Goal: Use online tool/utility: Utilize a website feature to perform a specific function

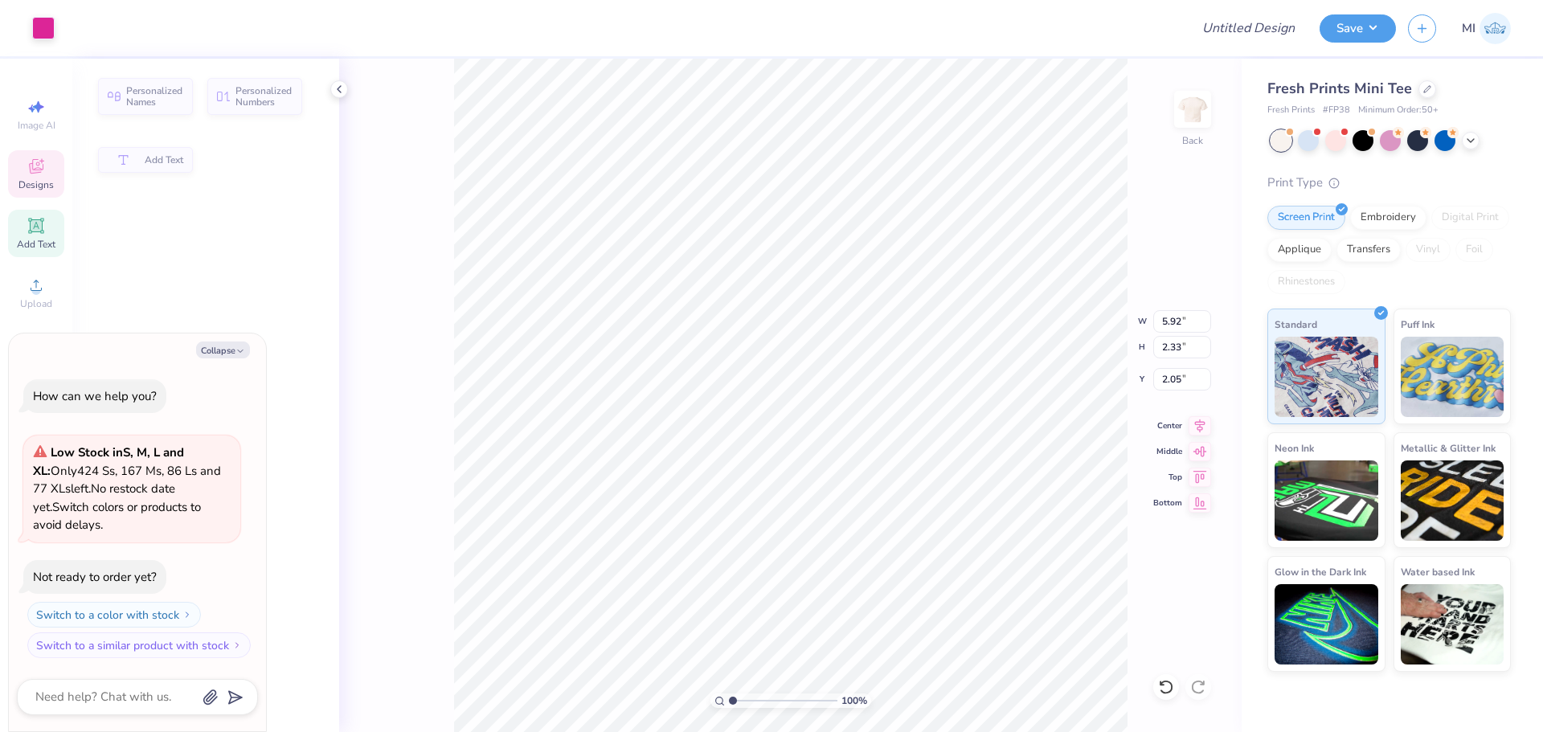
type textarea "x"
type input "5.92"
type input "2.33"
type input "2.05"
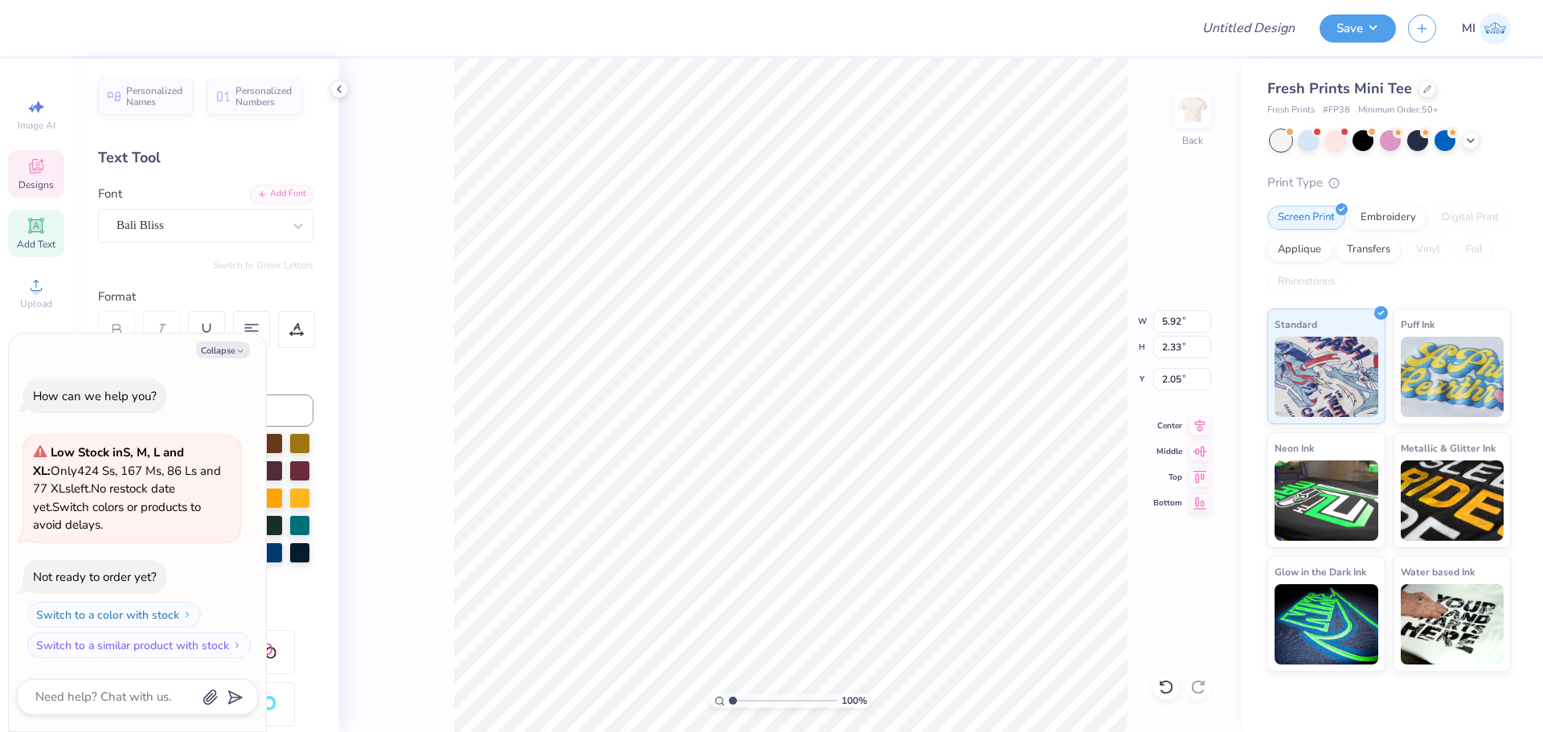
scroll to position [14, 2]
type textarea "x"
type textarea "K"
type textarea "x"
type textarea "Ka"
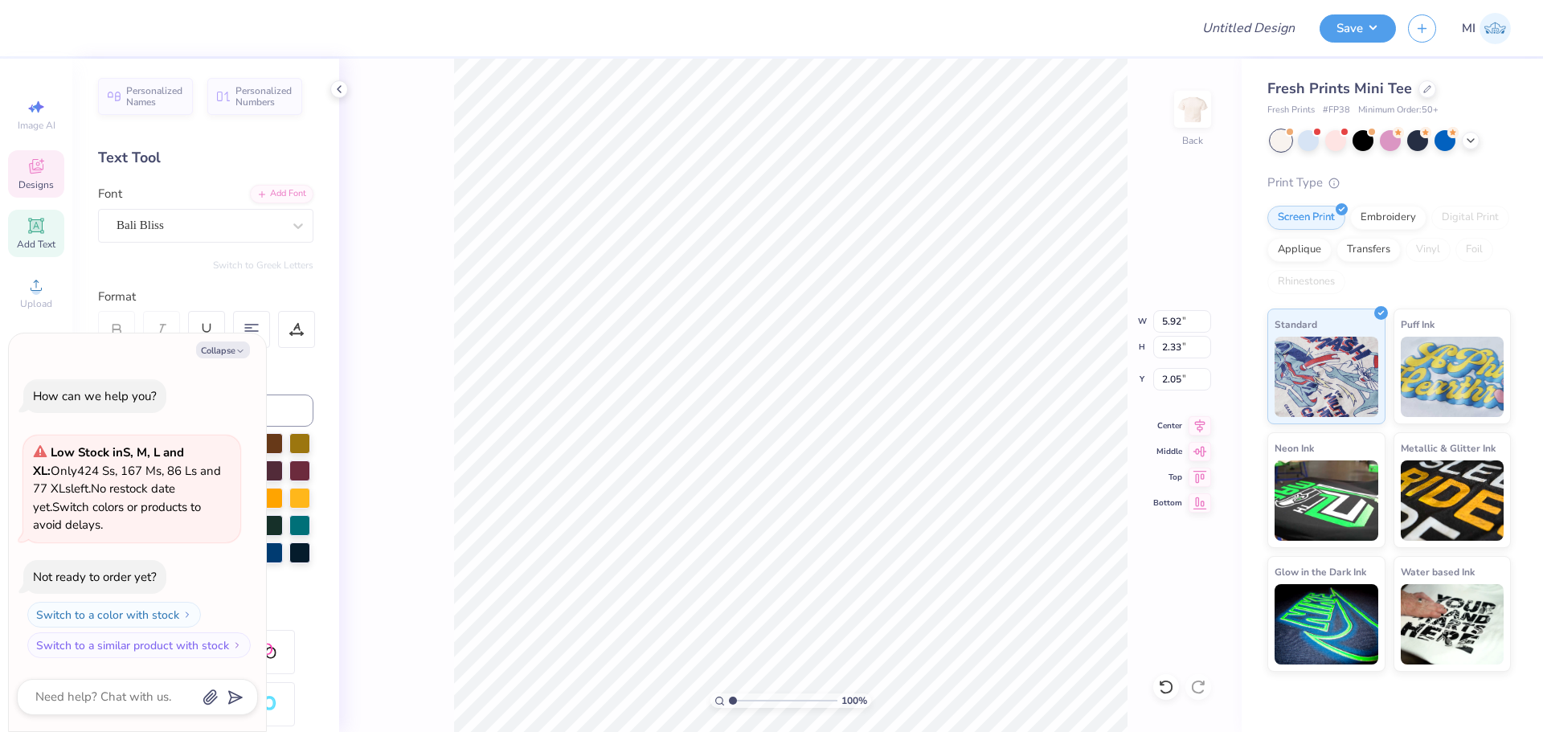
type textarea "x"
type textarea "Kap"
type textarea "x"
type textarea "Kapp"
type textarea "x"
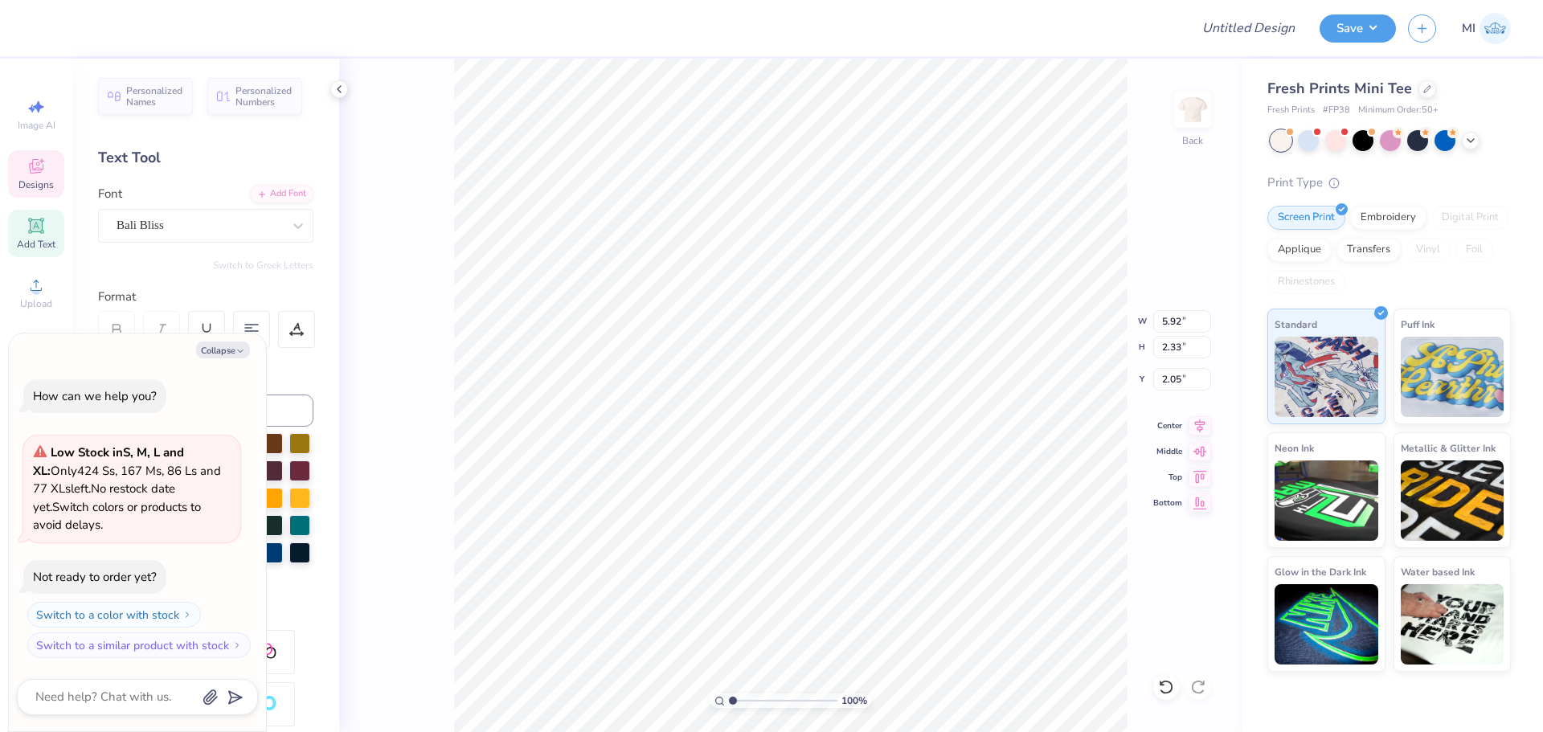
type textarea "Kappa"
type textarea "x"
type input "4.20"
type input "2.43"
type input "3.98"
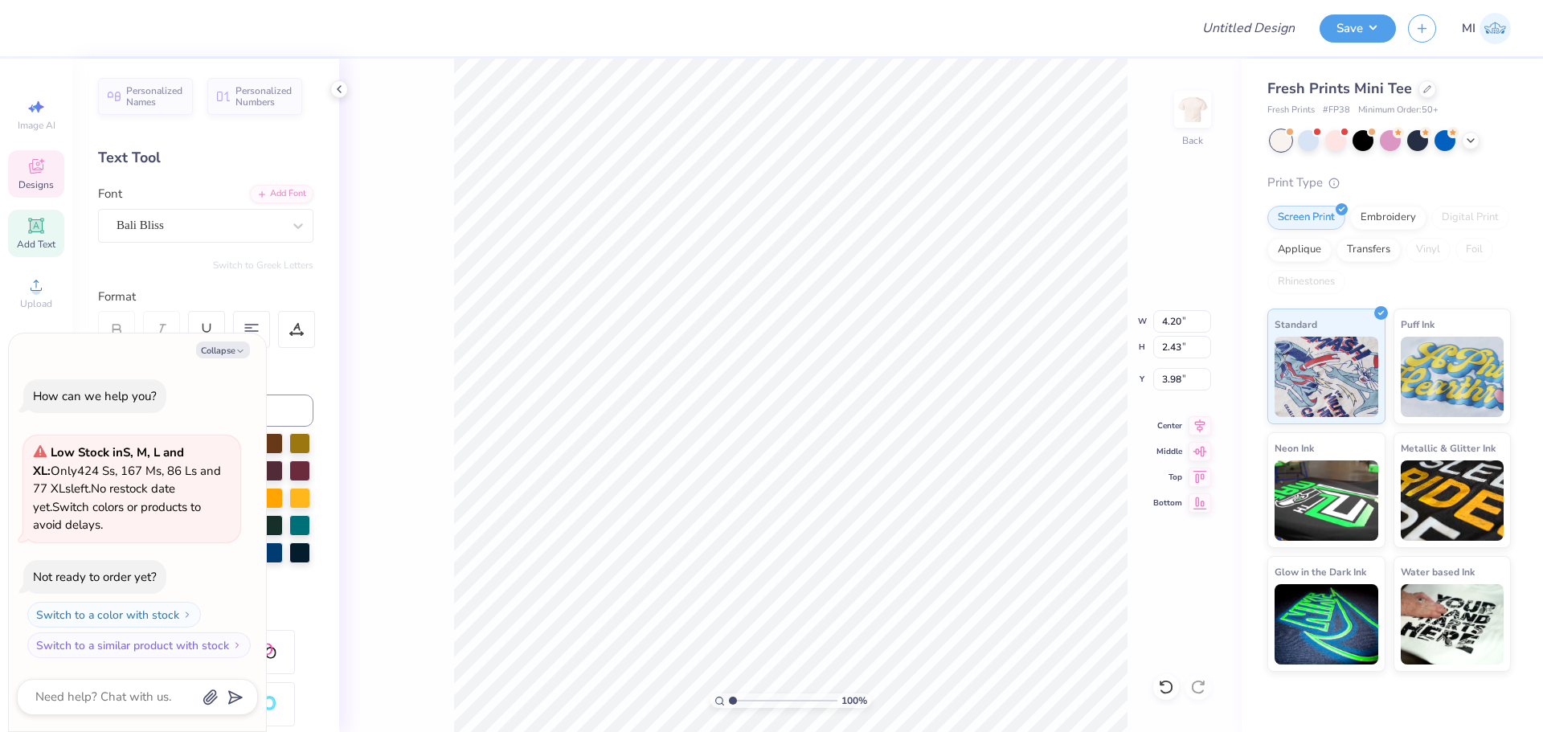
type textarea "x"
type textarea "A"
type textarea "x"
type textarea "Alp"
type textarea "x"
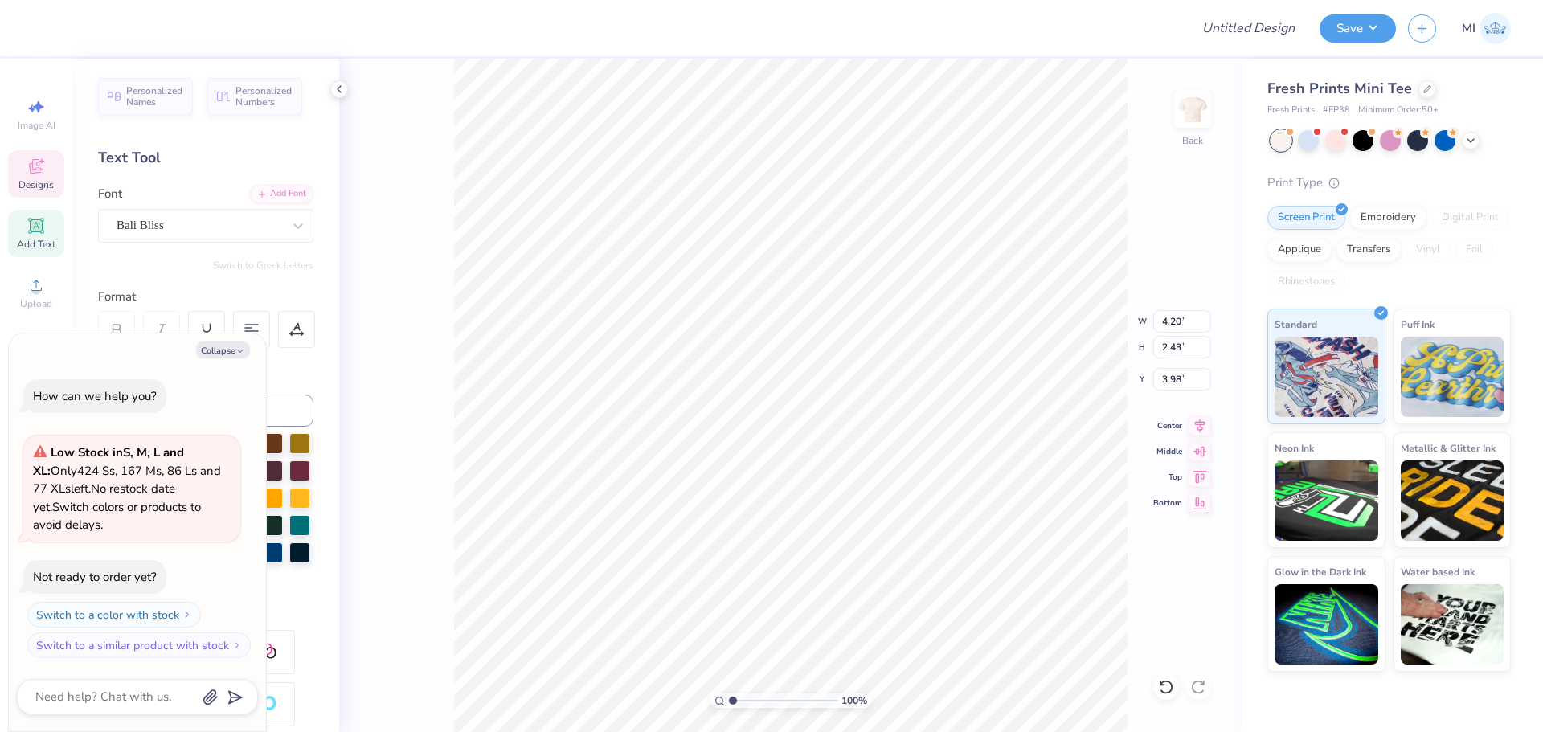
type textarea "Alph"
type textarea "x"
type textarea "Alpha"
type textarea "x"
type input "5.76"
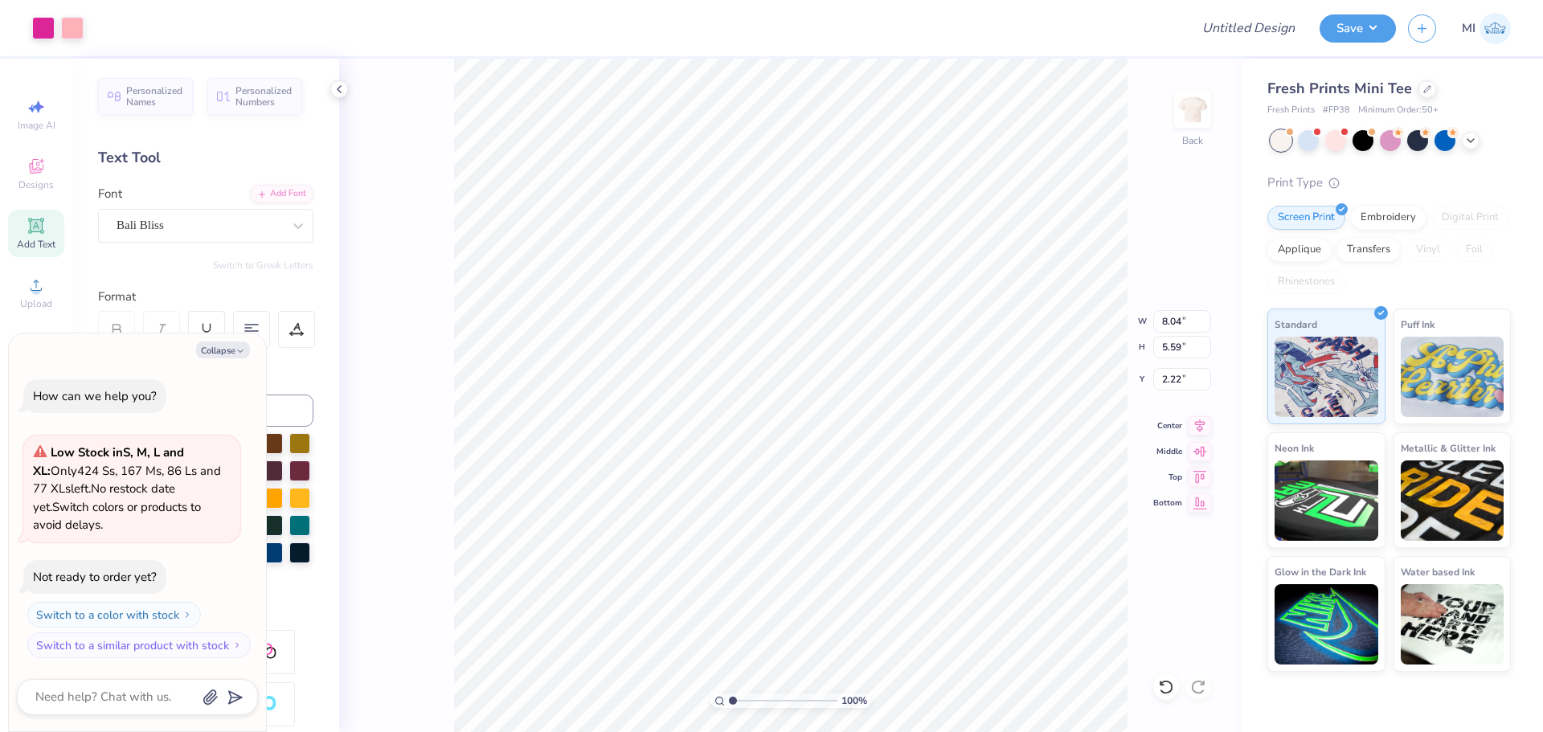
type input "4.01"
type input "2.14"
type textarea "x"
type input "3.00"
type textarea "x"
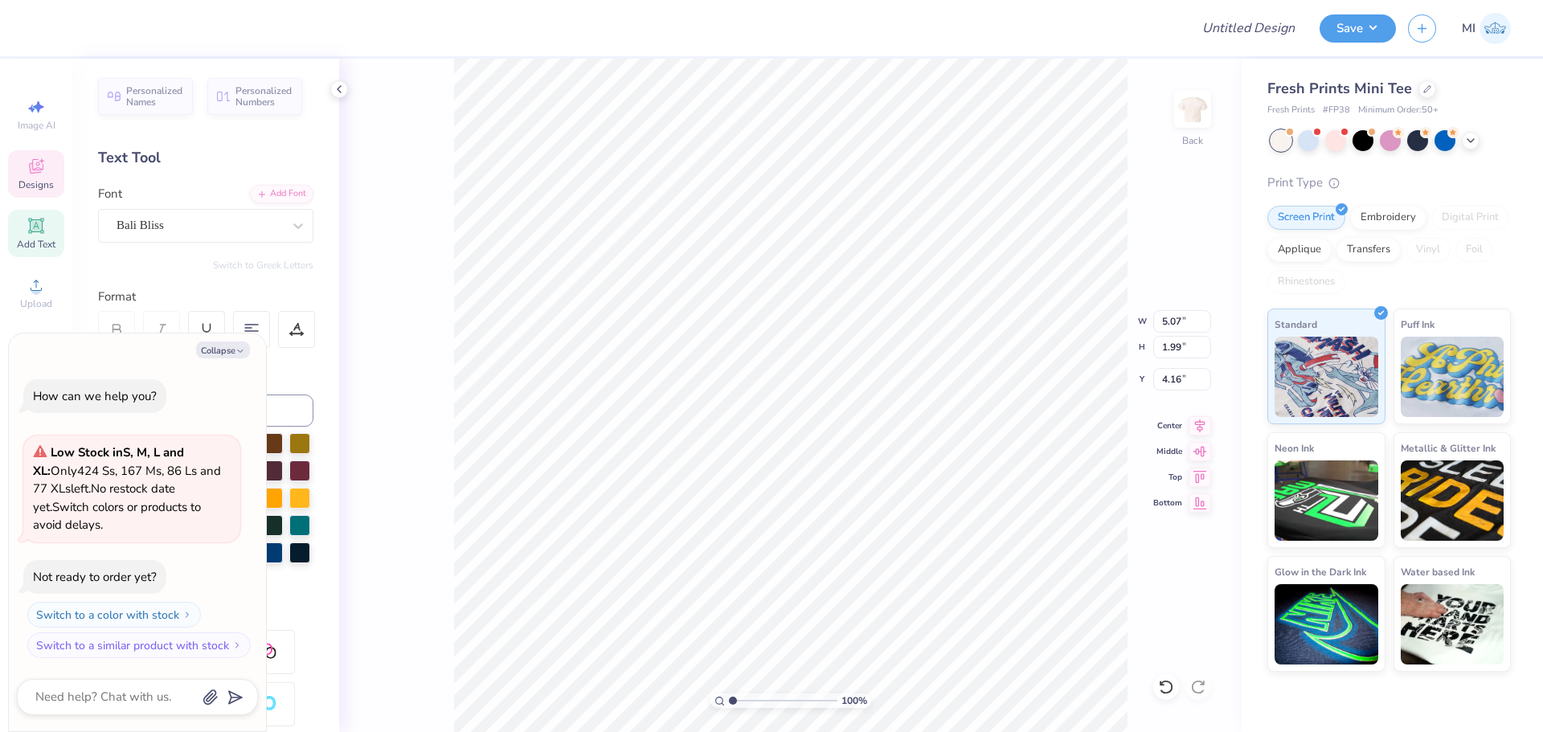
type input "7.77"
type textarea "x"
type input "4.44"
type input "0.39"
type input "6.62"
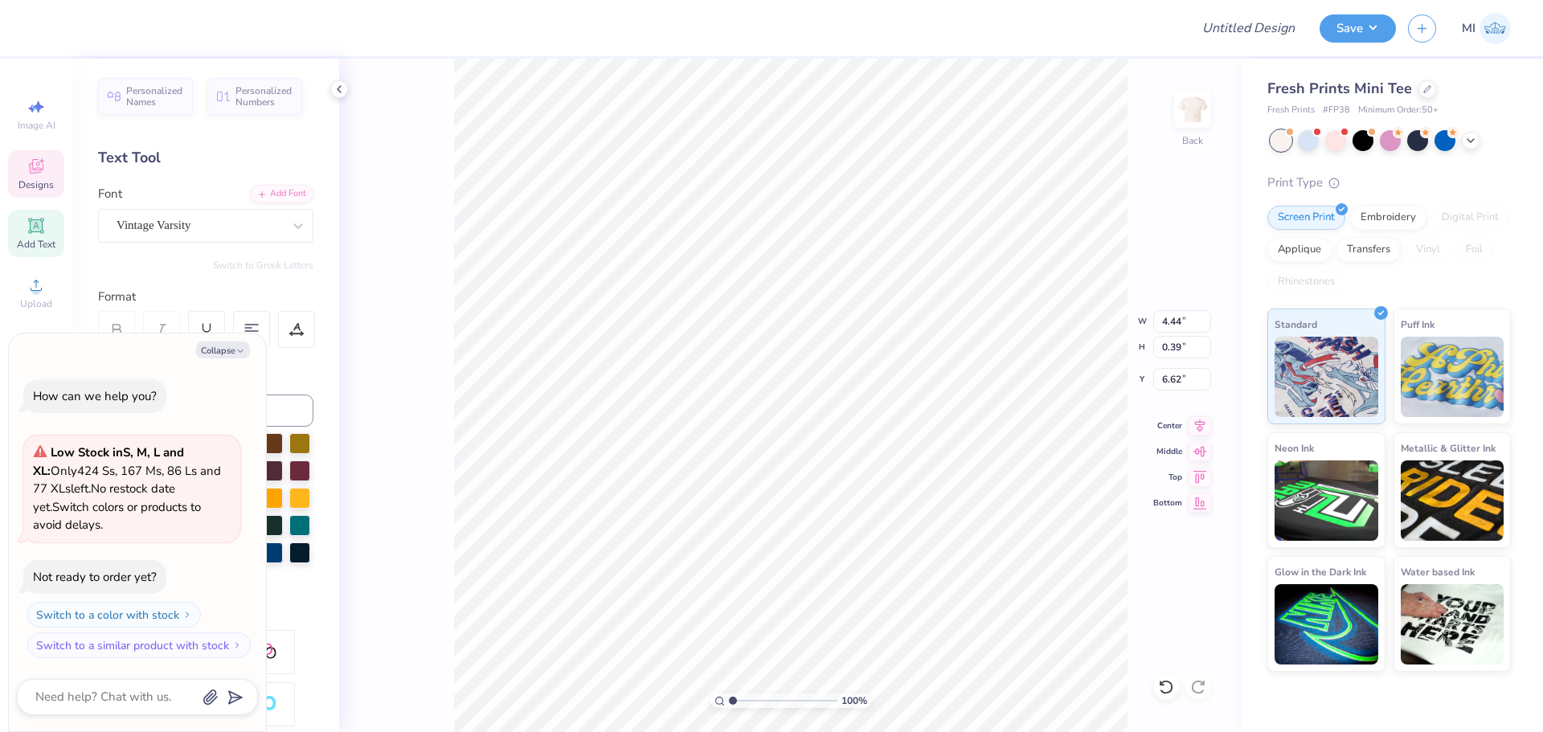
type textarea "x"
type input "5.07"
type input "1.99"
type input "7.77"
type textarea "x"
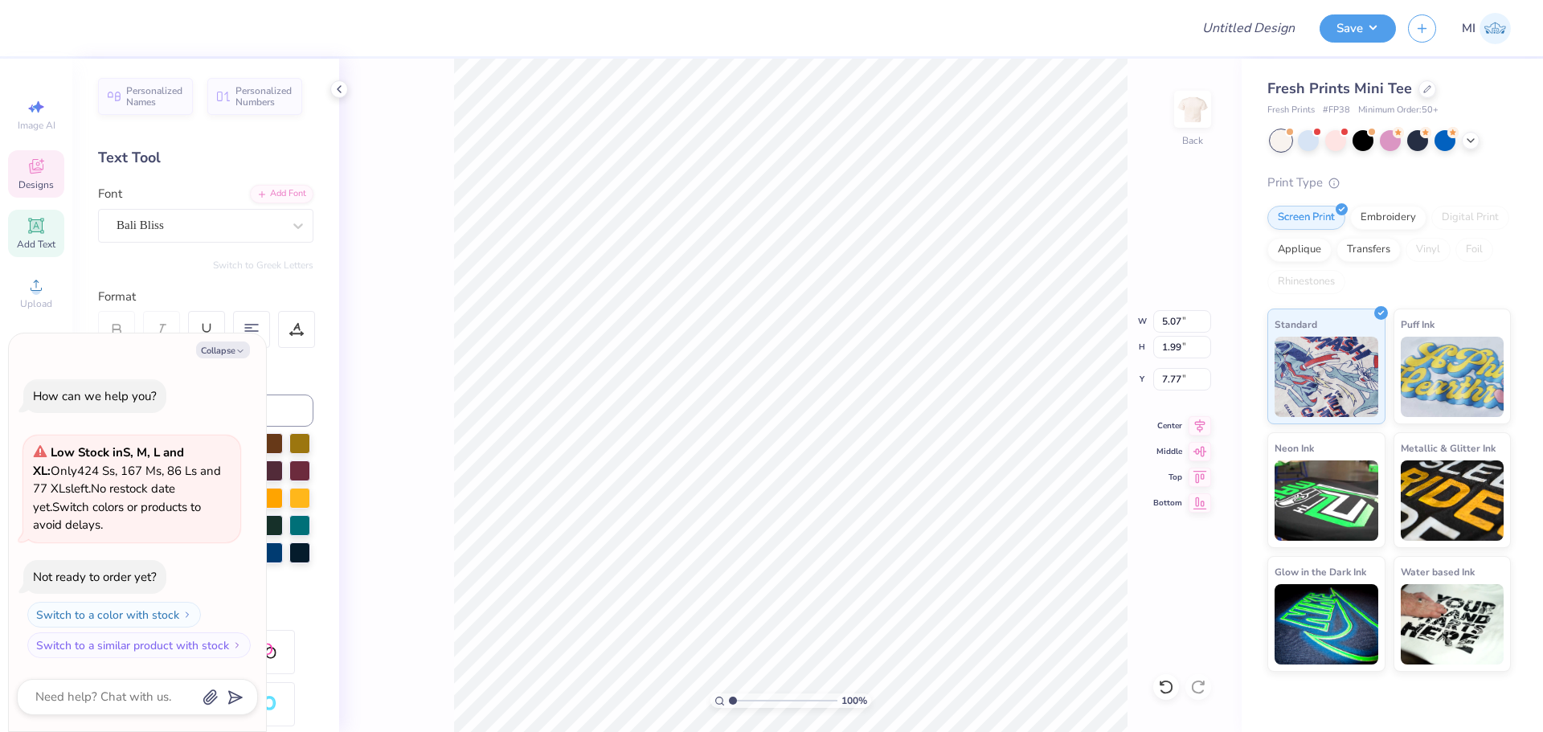
type input "6.15"
type textarea "x"
type textarea "Th"
type textarea "x"
type textarea "Thet"
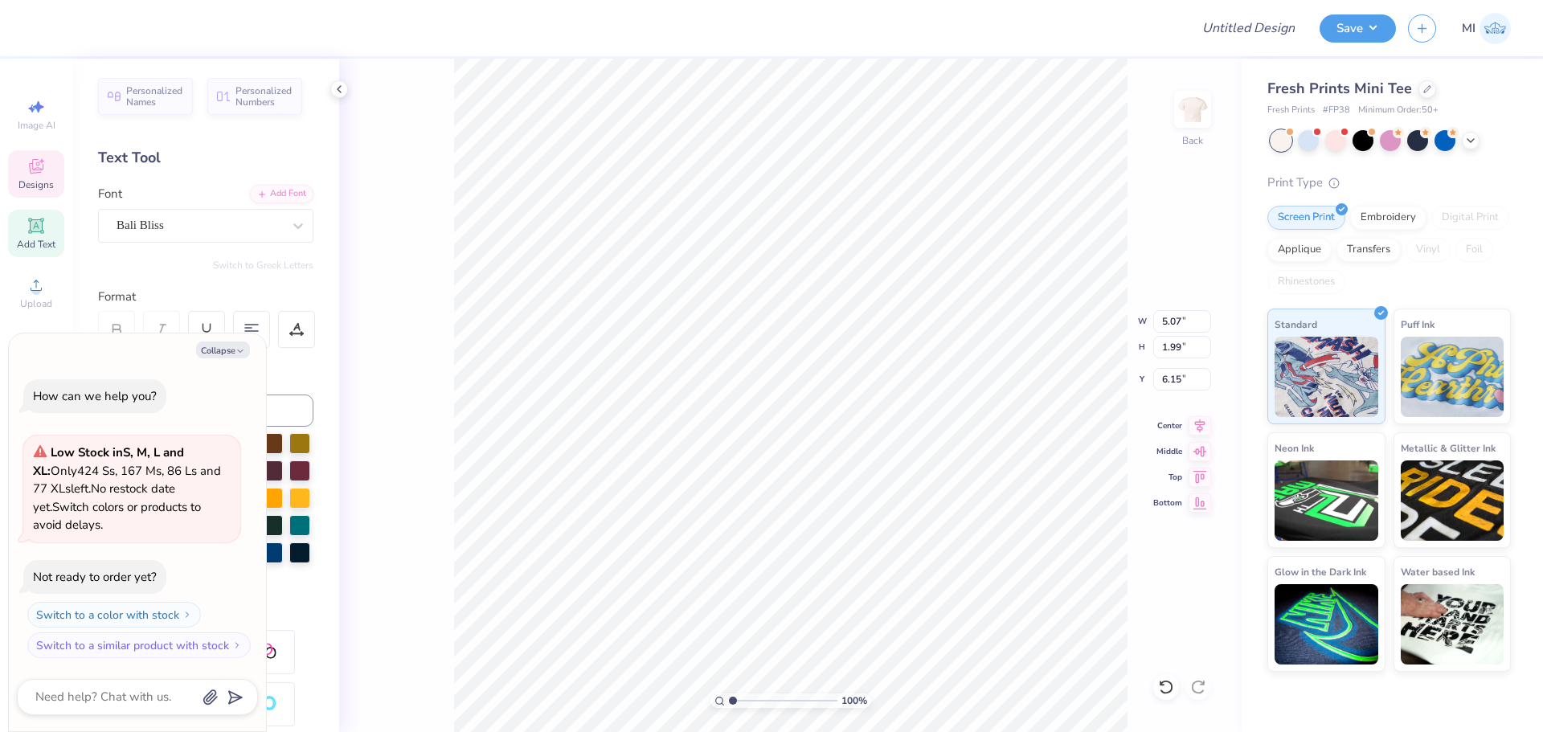
type textarea "x"
type textarea "Theta"
type textarea "x"
type input "4.16"
click at [231, 343] on button "Collapse" at bounding box center [223, 350] width 54 height 17
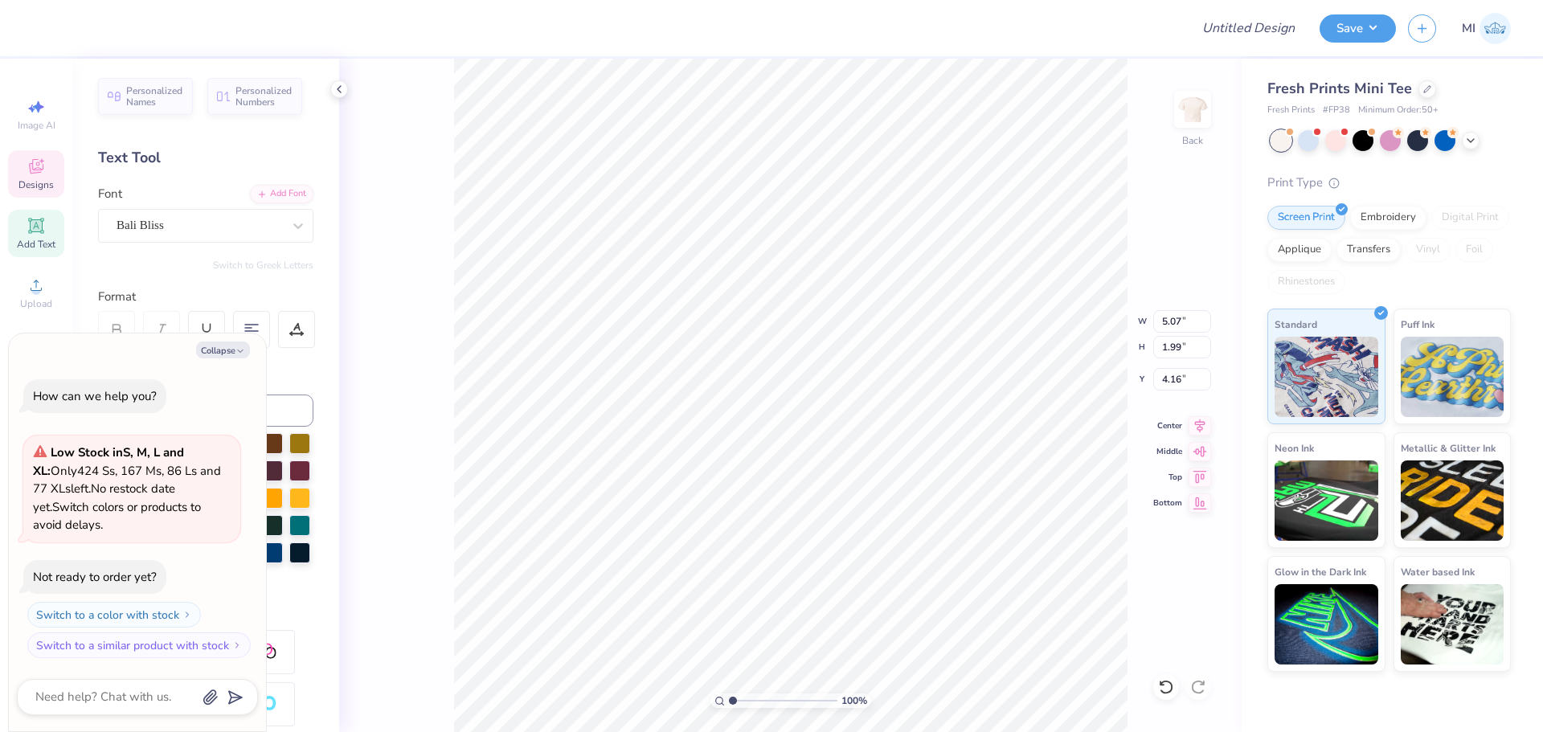
type textarea "x"
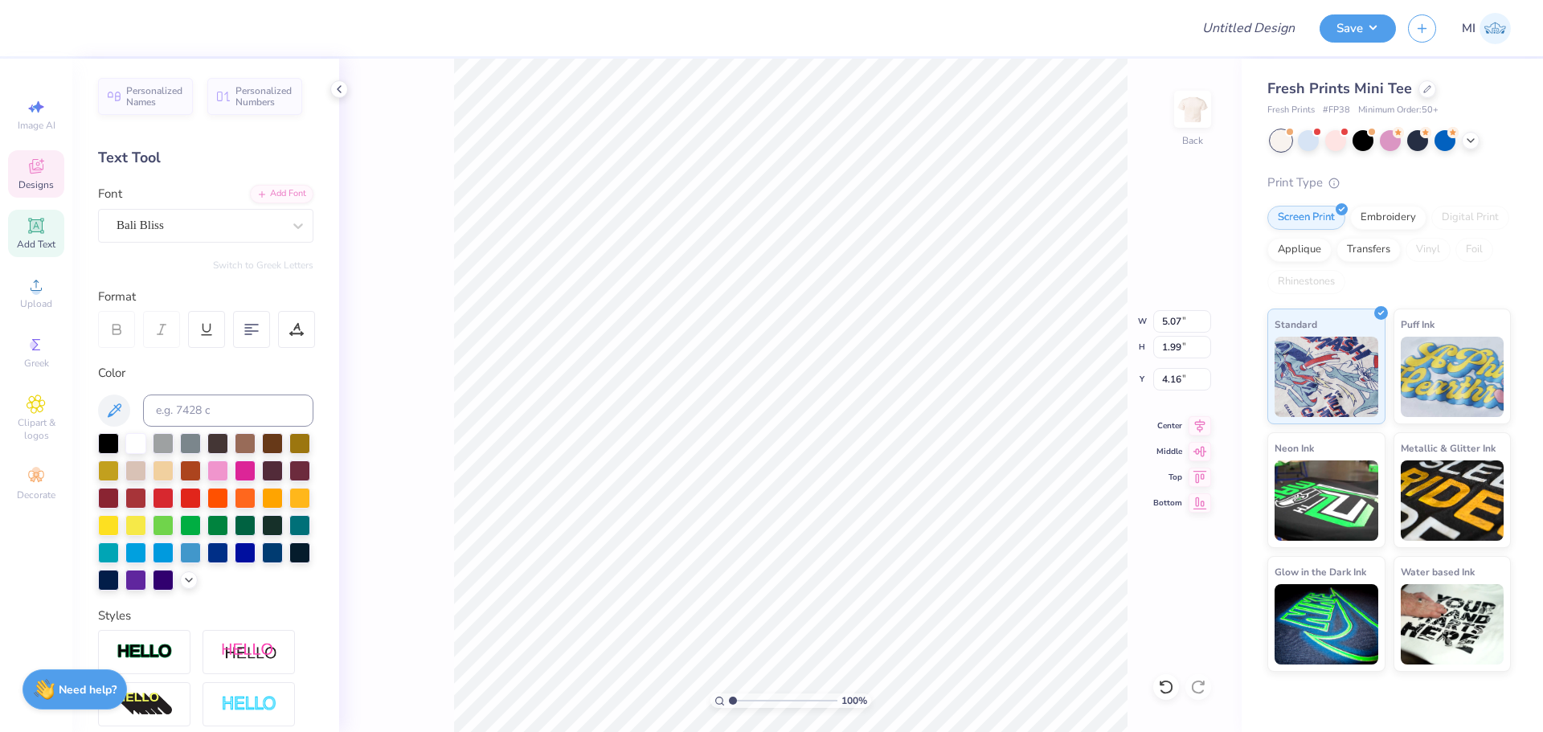
type input "4.13"
type input "1.62"
type input "4.17"
type input "4.44"
type input "1.61"
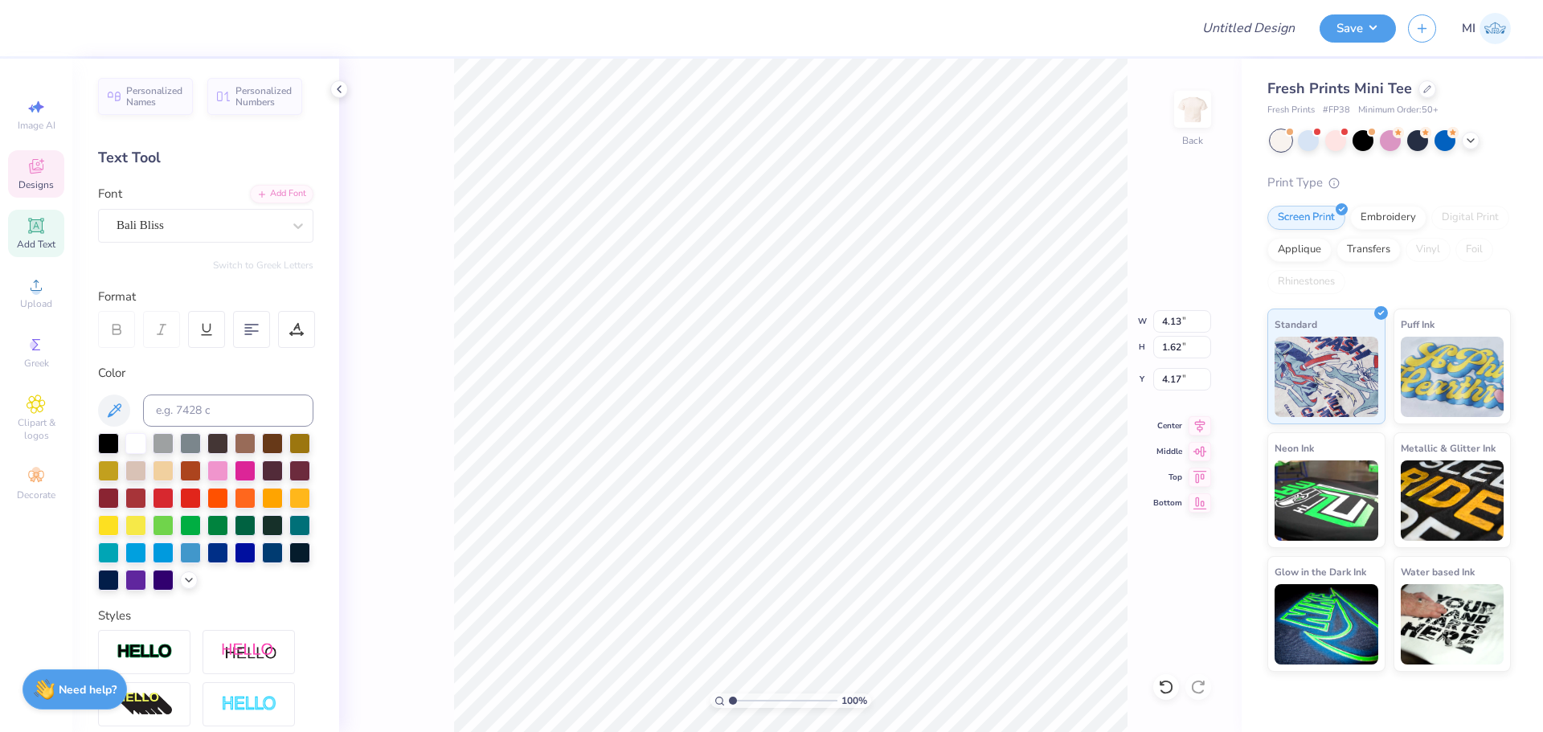
type input "6.37"
type input "3.73"
type input "1.35"
type input "6.14"
type input "5.88"
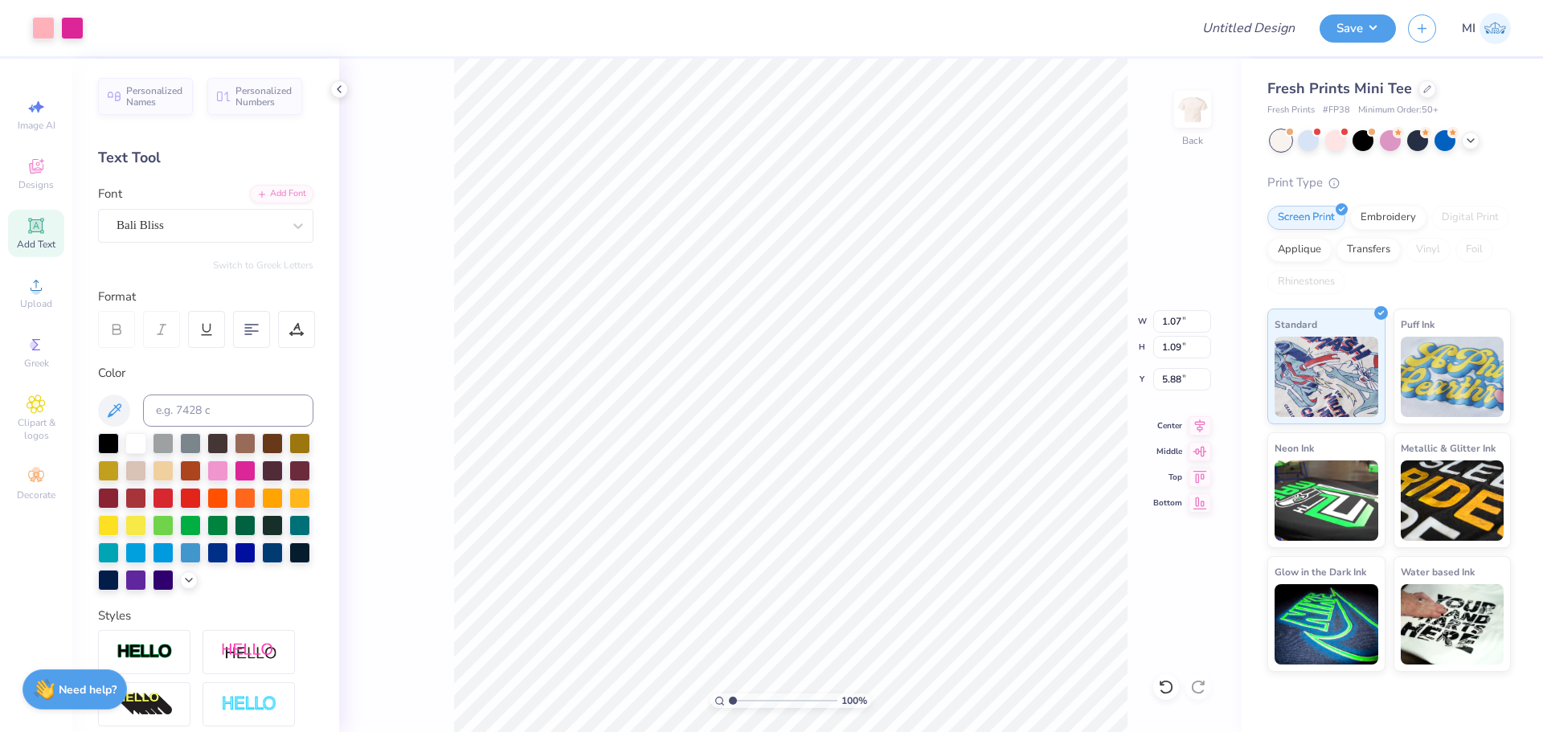
type input "1.34"
type input "1.36"
type input "4.52"
type input "4.65"
type input "4.52"
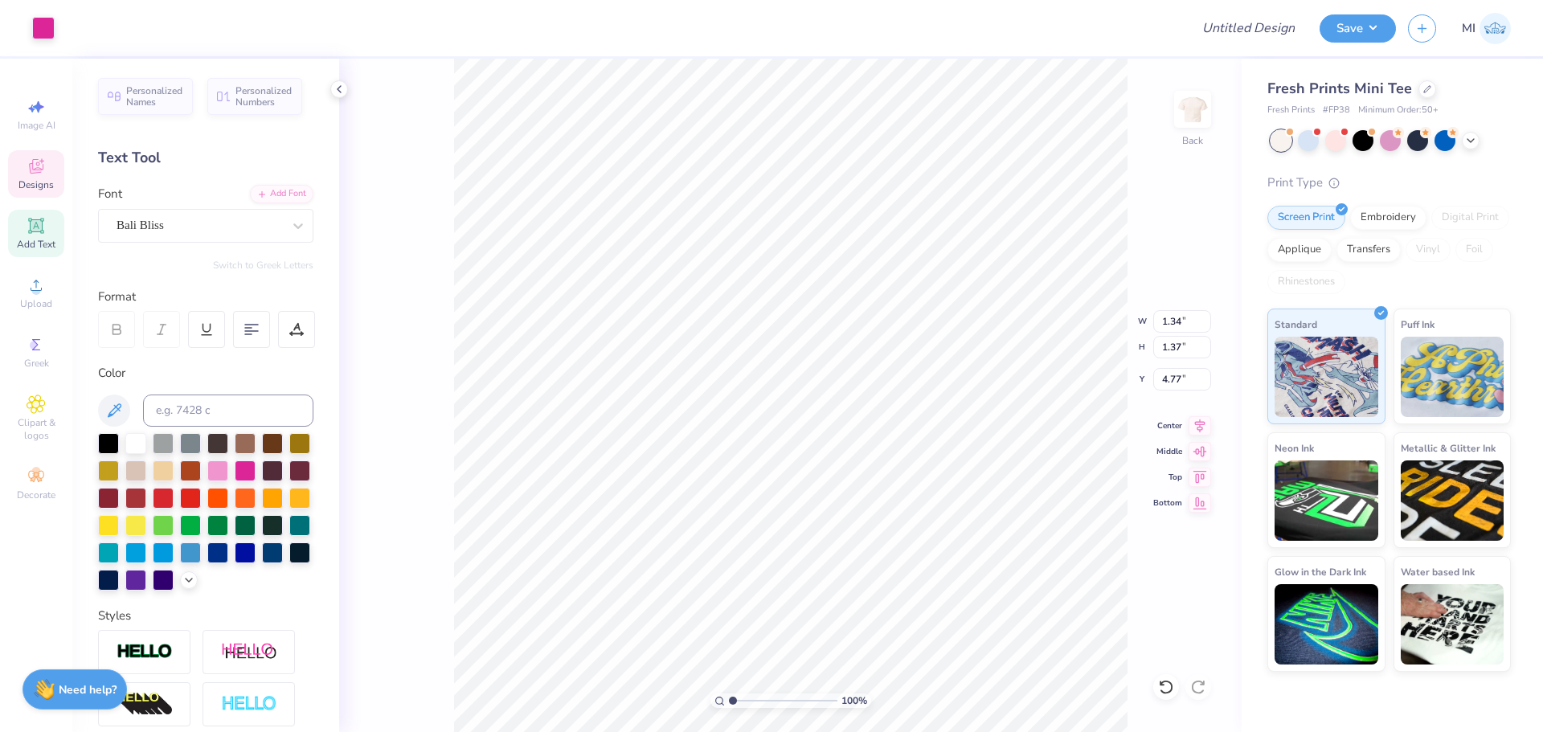
type input "4.77"
type input "4.13"
type input "1.62"
type input "4.52"
type input "3.00"
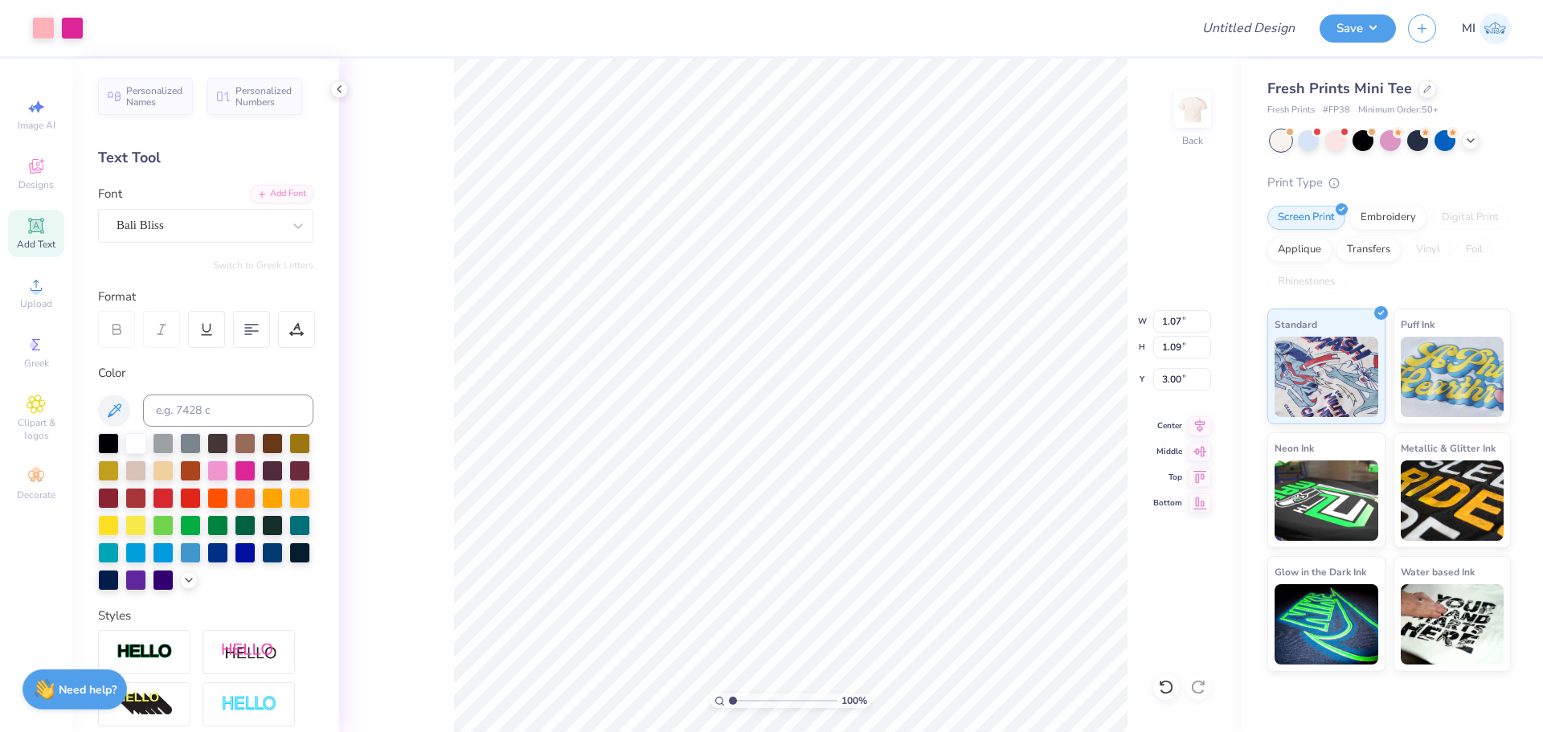
type input "4.44"
type input "0.39"
type input "8.00"
type input "1.07"
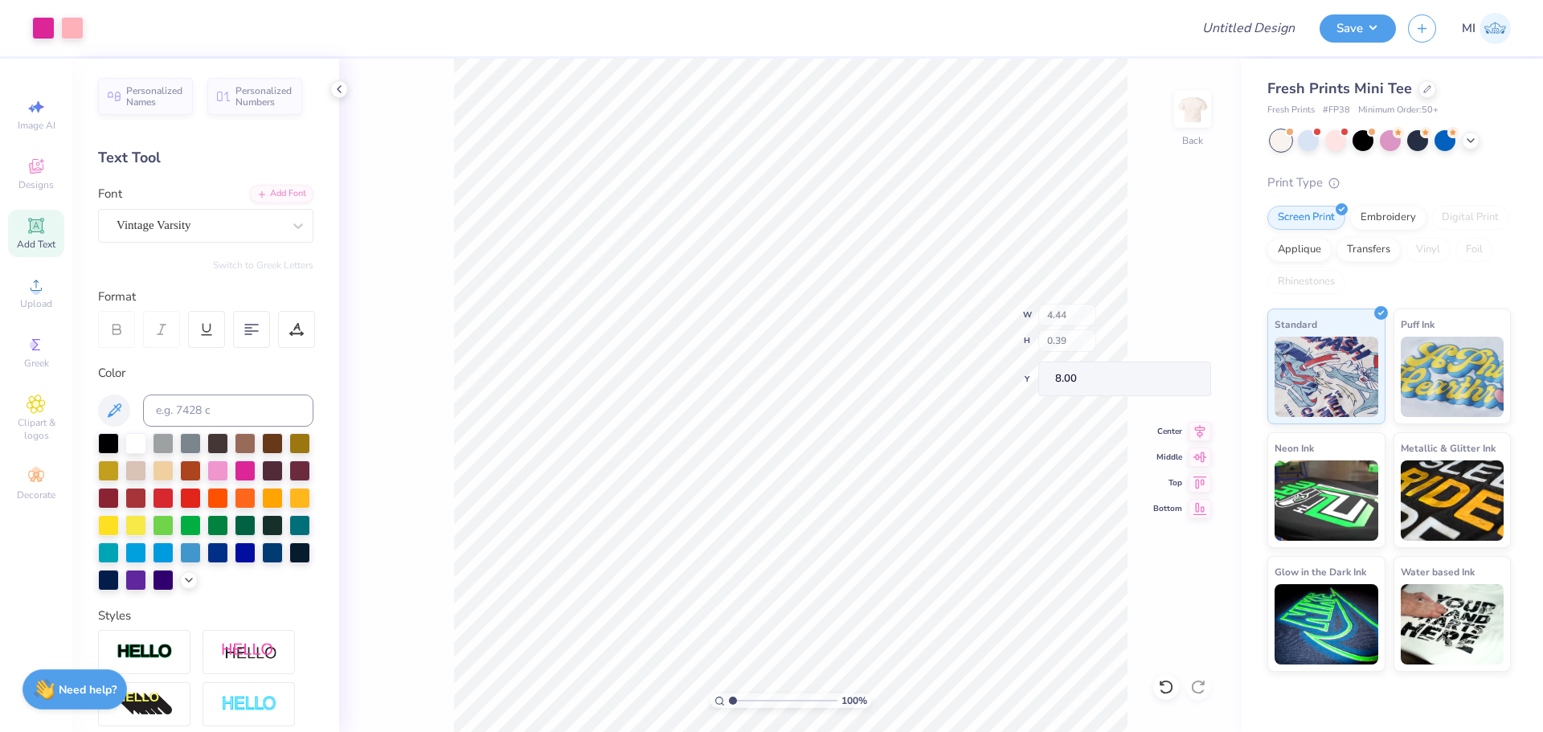
type input "1.09"
type input "3.00"
type input "3.68"
type input "1.34"
type input "1.36"
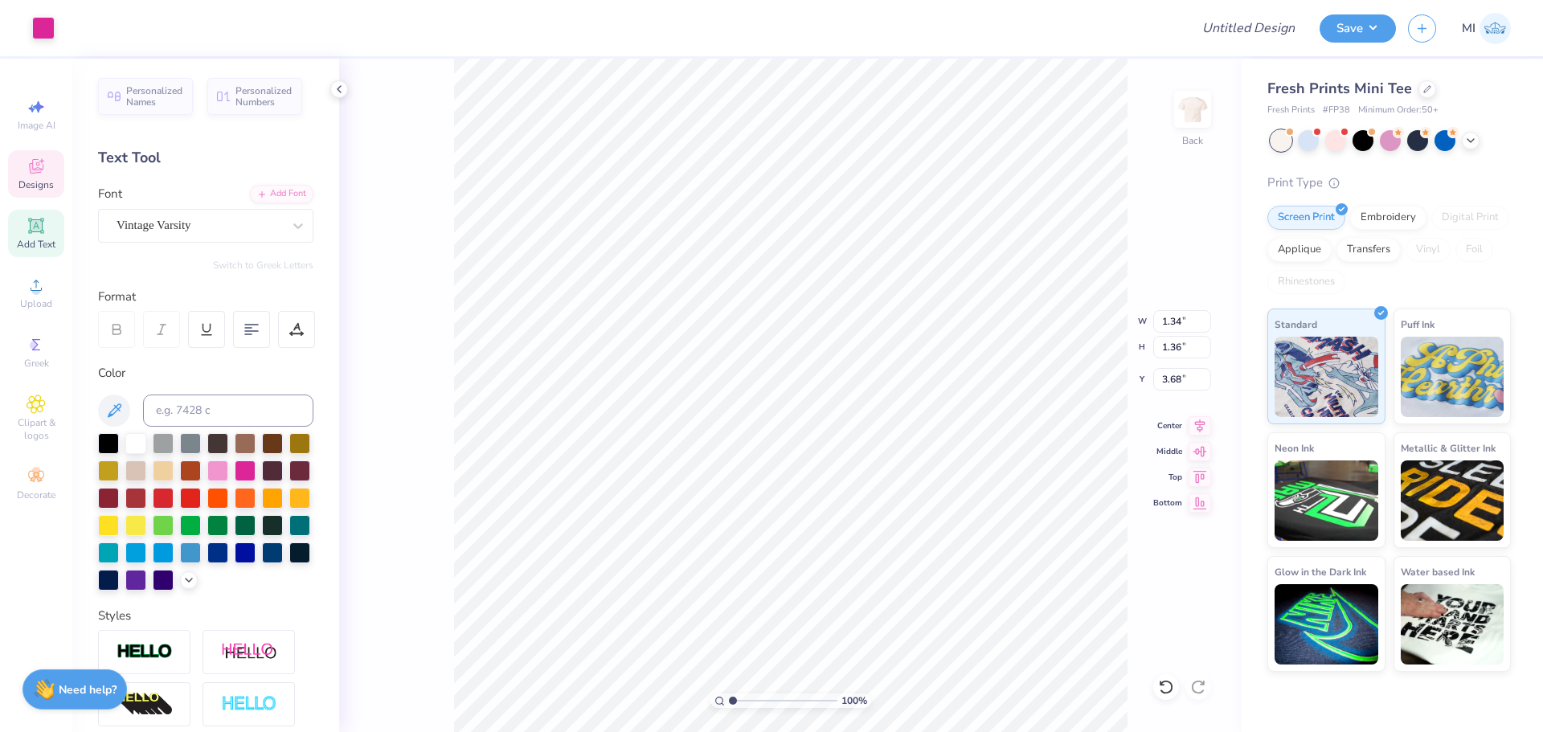
type input "4.77"
type input "1.37"
type input "5.61"
type input "1.07"
type input "1.09"
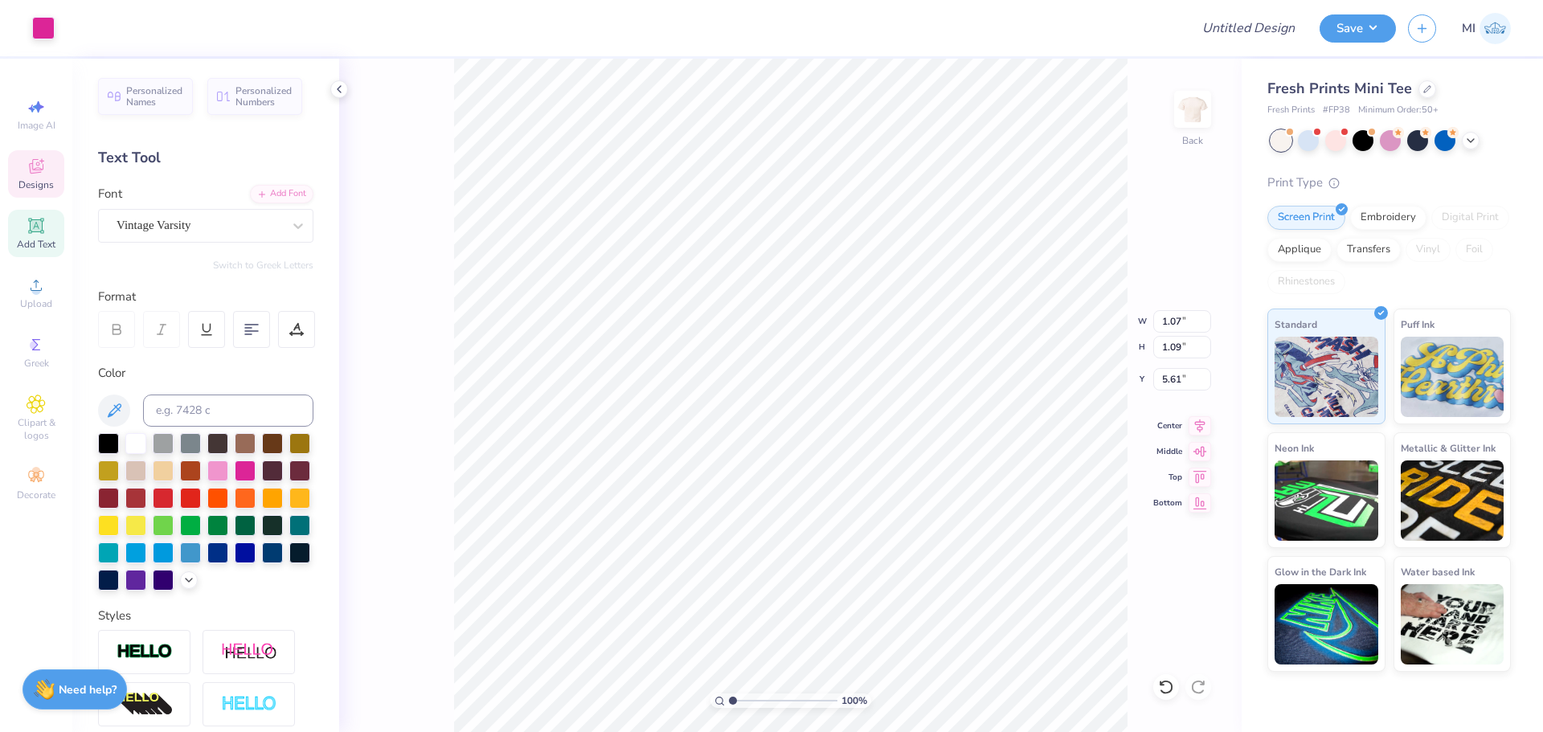
type input "5.88"
type input "5.72"
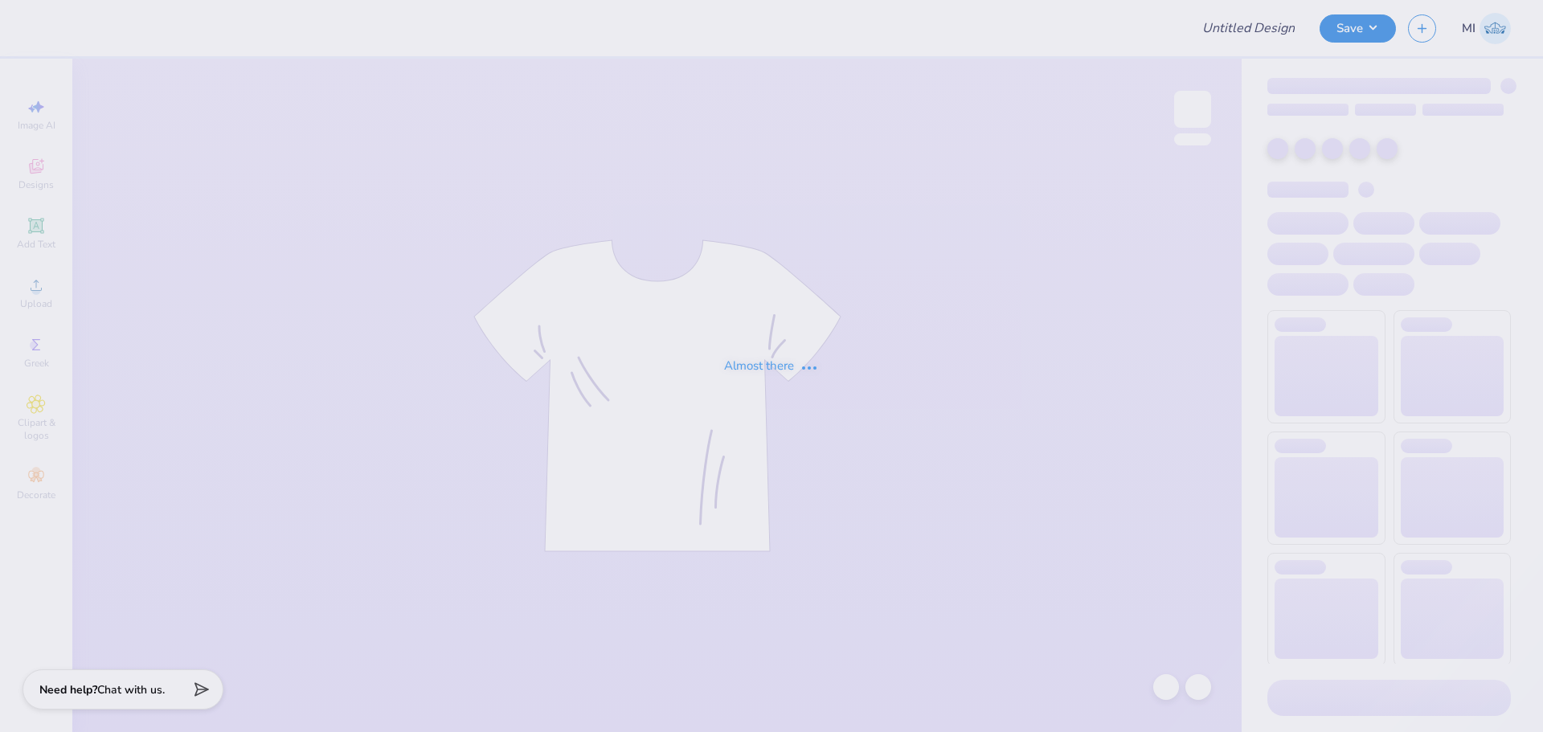
type input "Olivia Nelson : Doane University"
